Goal: Transaction & Acquisition: Purchase product/service

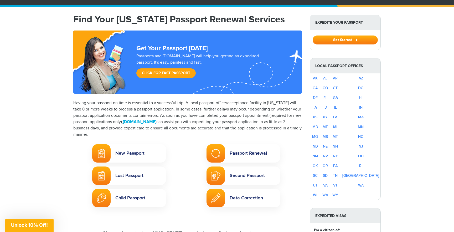
scroll to position [40, 0]
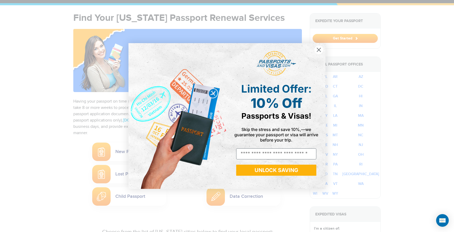
click at [317, 50] on circle "Close dialog" at bounding box center [318, 49] width 9 height 9
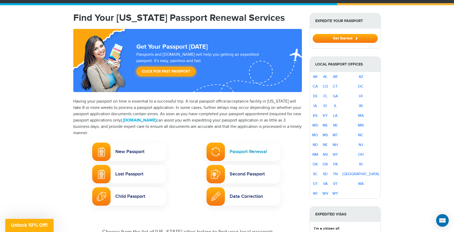
click at [252, 149] on link "Passport Renewal" at bounding box center [243, 151] width 74 height 18
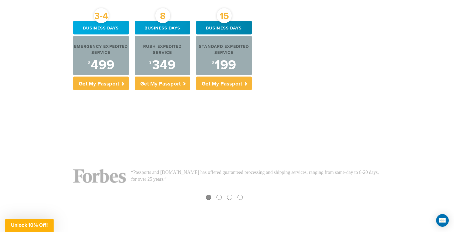
scroll to position [221, 0]
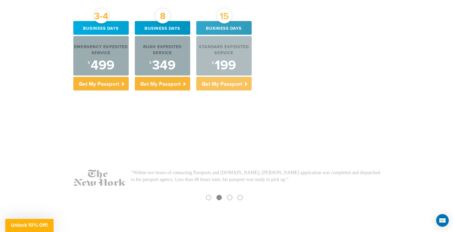
click at [229, 85] on p "Get My Passport" at bounding box center [223, 84] width 55 height 14
